Goal: Task Accomplishment & Management: Complete application form

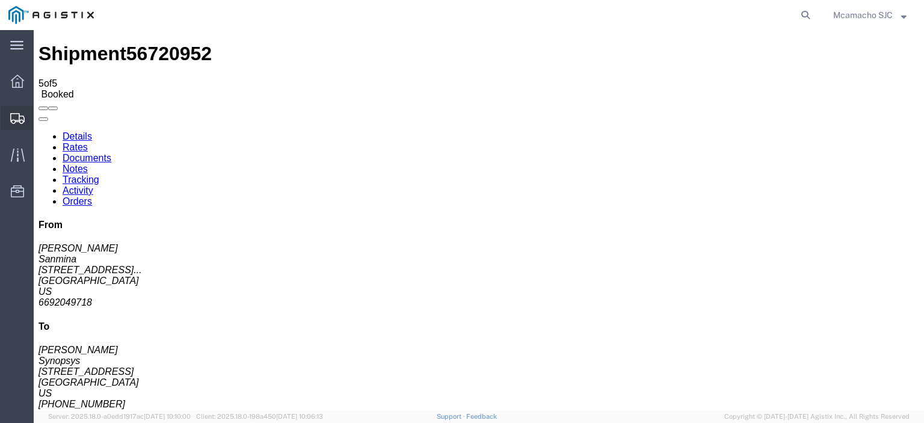
click at [39, 118] on span "Shipments" at bounding box center [37, 118] width 8 height 24
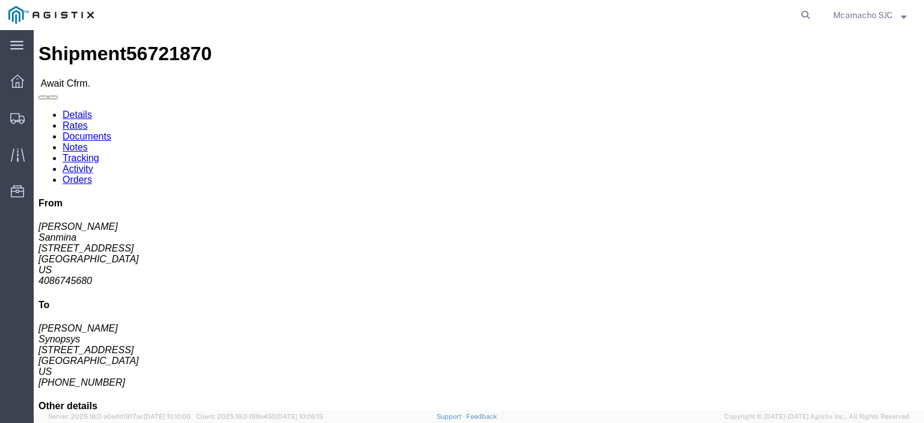
click link "Confirm"
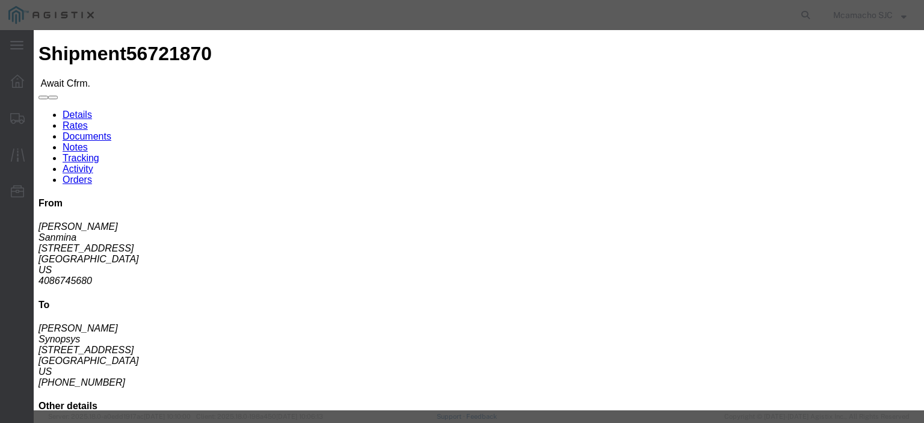
click input "text"
type input "M"
click input "text"
paste input "1000984753"
type input "1000984753"
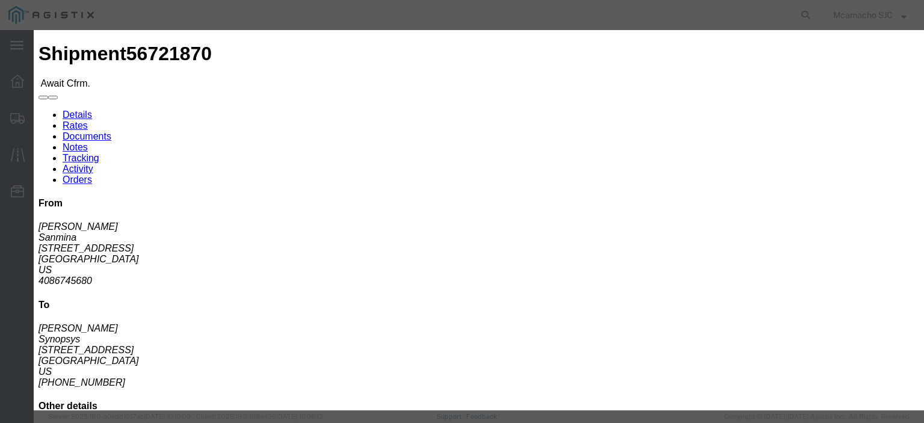
type input "[PERSON_NAME]"
type input "4084571280"
click select "Select Midnight 1 am 2 am 3 am 4 am 5 am 6 am 7 am 8 am 9 am 10 am 11 am 12 Noo…"
select select "1400"
click select "Select Midnight 1 am 2 am 3 am 4 am 5 am 6 am 7 am 8 am 9 am 10 am 11 am 12 Noo…"
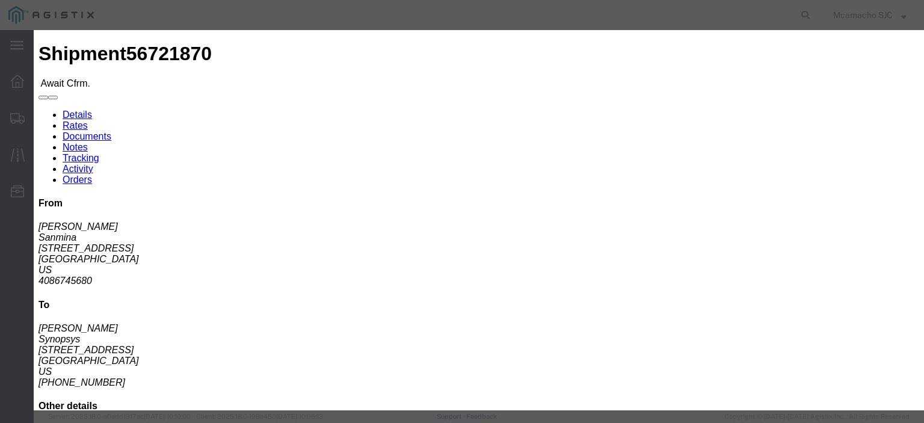
click div "Confirmation Details Use my profile Bill of Lading Number 1000984753 Person Mon…"
click input "[DATE]"
click td "4"
type input "[DATE]"
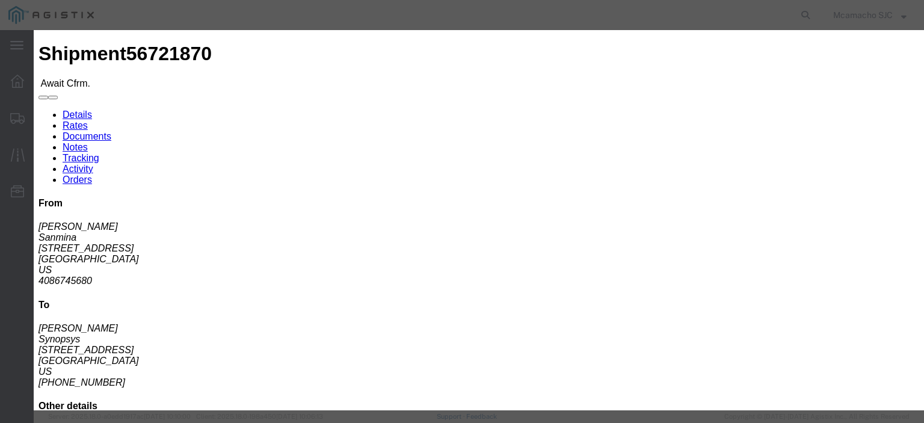
click select "Select Midnight 1 am 2 am 3 am 4 am 5 am 6 am 7 am 8 am 9 am 10 am 11 am 12 Noo…"
select select "1600"
click select "Select Midnight 1 am 2 am 3 am 4 am 5 am 6 am 7 am 8 am 9 am 10 am 11 am 12 Noo…"
click button "Submit"
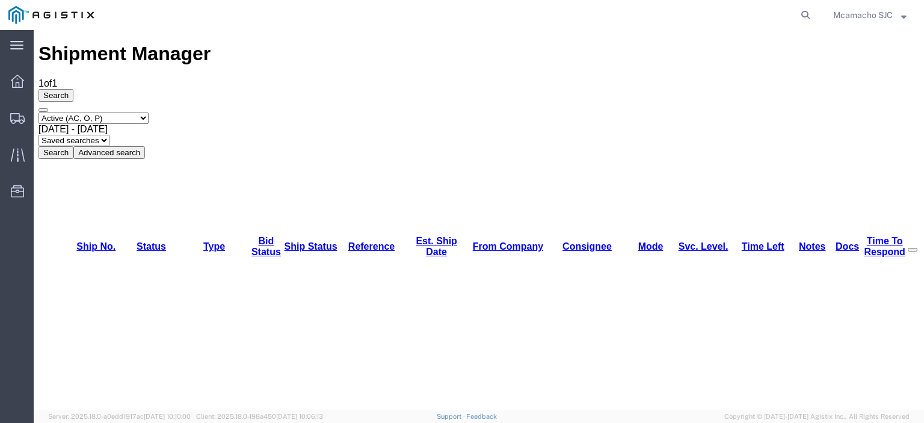
click at [126, 113] on select "Select status Active (AC, O, P) All Approved Awaiting Confirmation (AC) Booked …" at bounding box center [94, 118] width 110 height 11
select select "BOOK"
click at [39, 113] on select "Select status Active (AC, O, P) All Approved Awaiting Confirmation (AC) Booked …" at bounding box center [94, 118] width 110 height 11
click at [73, 146] on button "Search" at bounding box center [56, 152] width 35 height 13
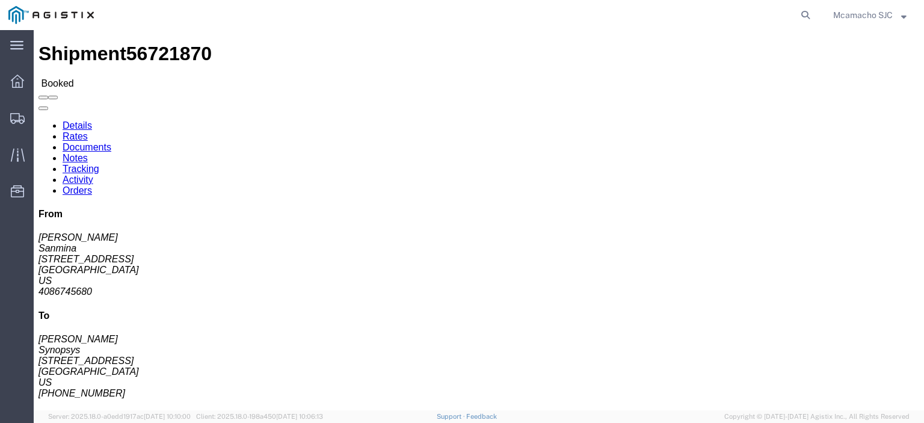
click link "Documents"
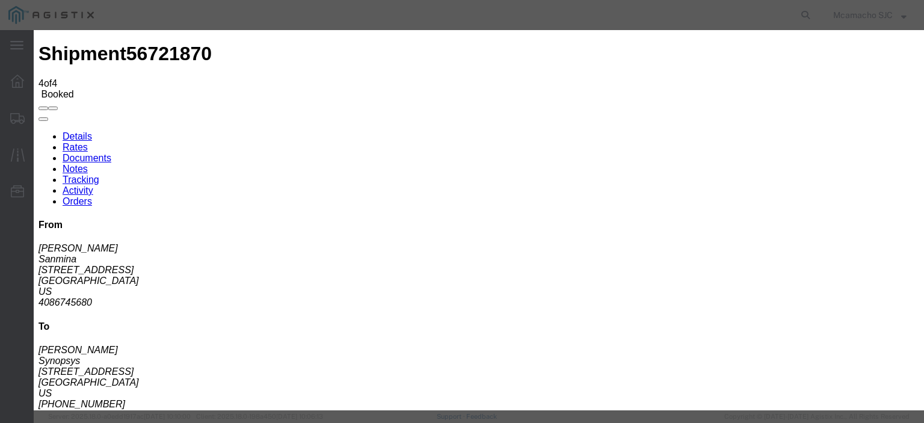
type input "C:\fakepath\1000984753.pdf"
drag, startPoint x: 419, startPoint y: 122, endPoint x: 427, endPoint y: 135, distance: 14.9
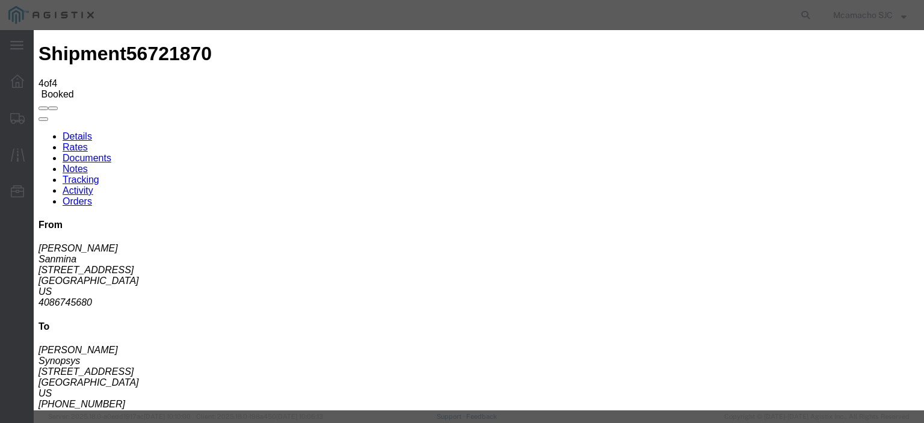
type input "AIRGROUP"
type input "HAWB"
select select "BILL_OF_LADING"
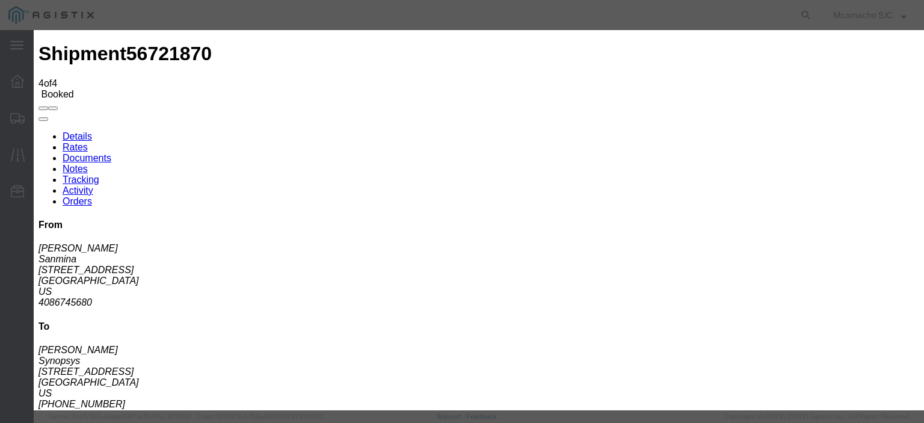
select select
